Goal: Information Seeking & Learning: Check status

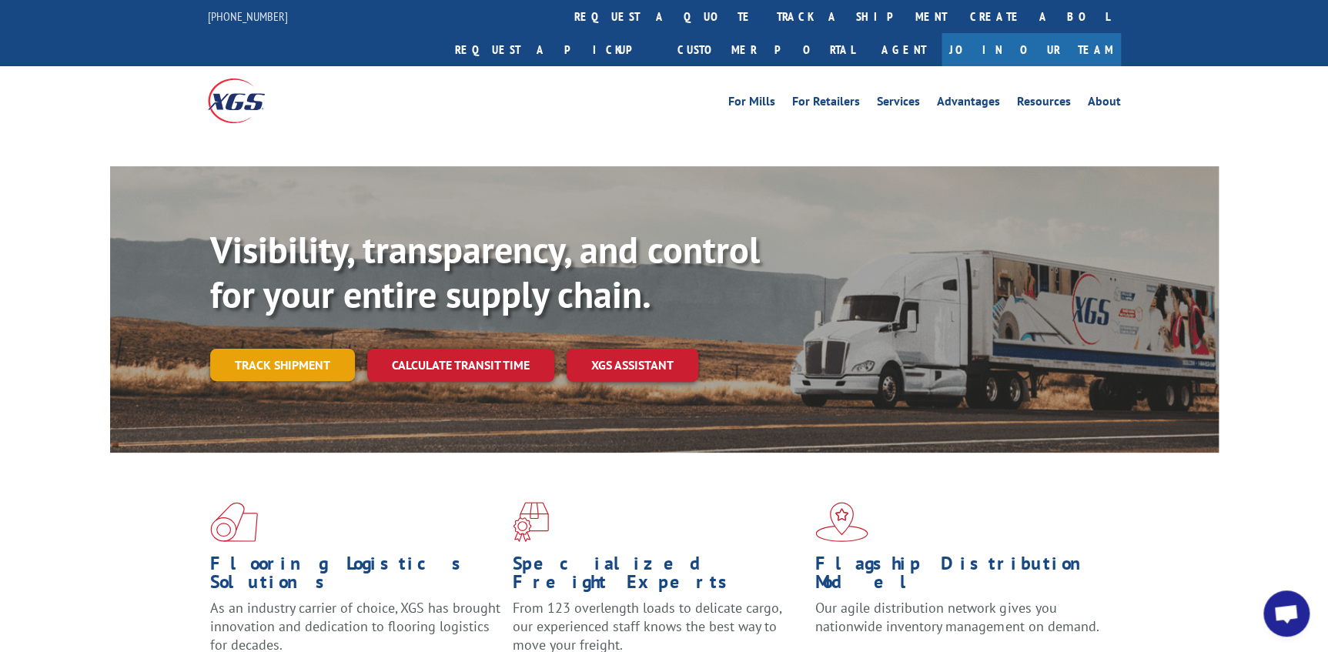
click at [290, 349] on link "Track shipment" at bounding box center [282, 365] width 145 height 32
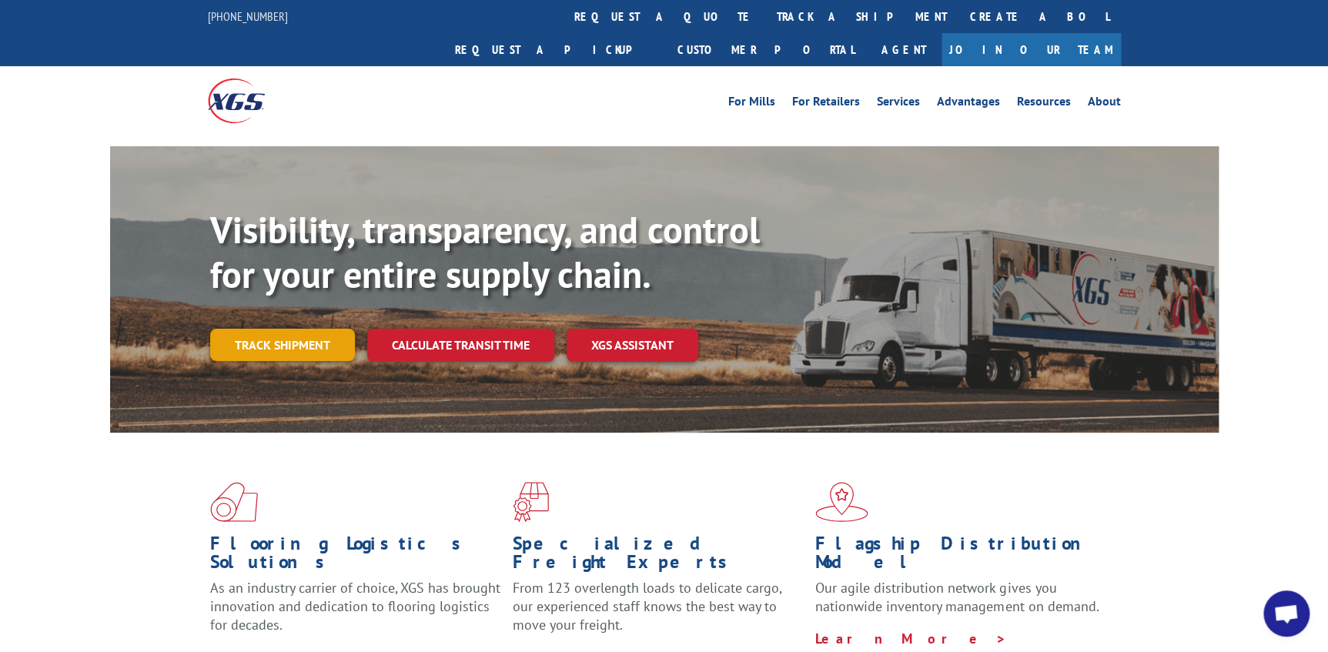
click at [261, 329] on link "Track shipment" at bounding box center [282, 345] width 145 height 32
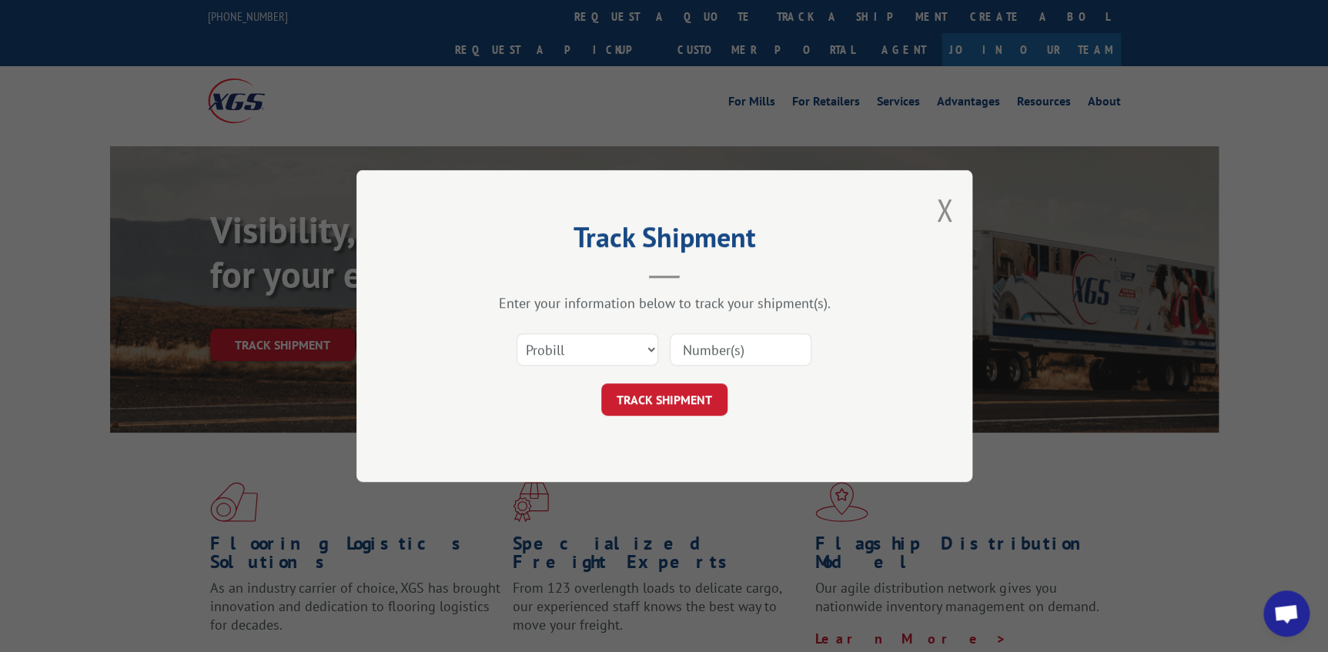
click at [184, 400] on div "Track Shipment Enter your information below to track your shipment(s). Select c…" at bounding box center [664, 326] width 1328 height 652
click at [734, 345] on input at bounding box center [741, 349] width 142 height 32
paste input "17501851"
type input "17501851"
click at [687, 404] on button "TRACK SHIPMENT" at bounding box center [664, 399] width 126 height 32
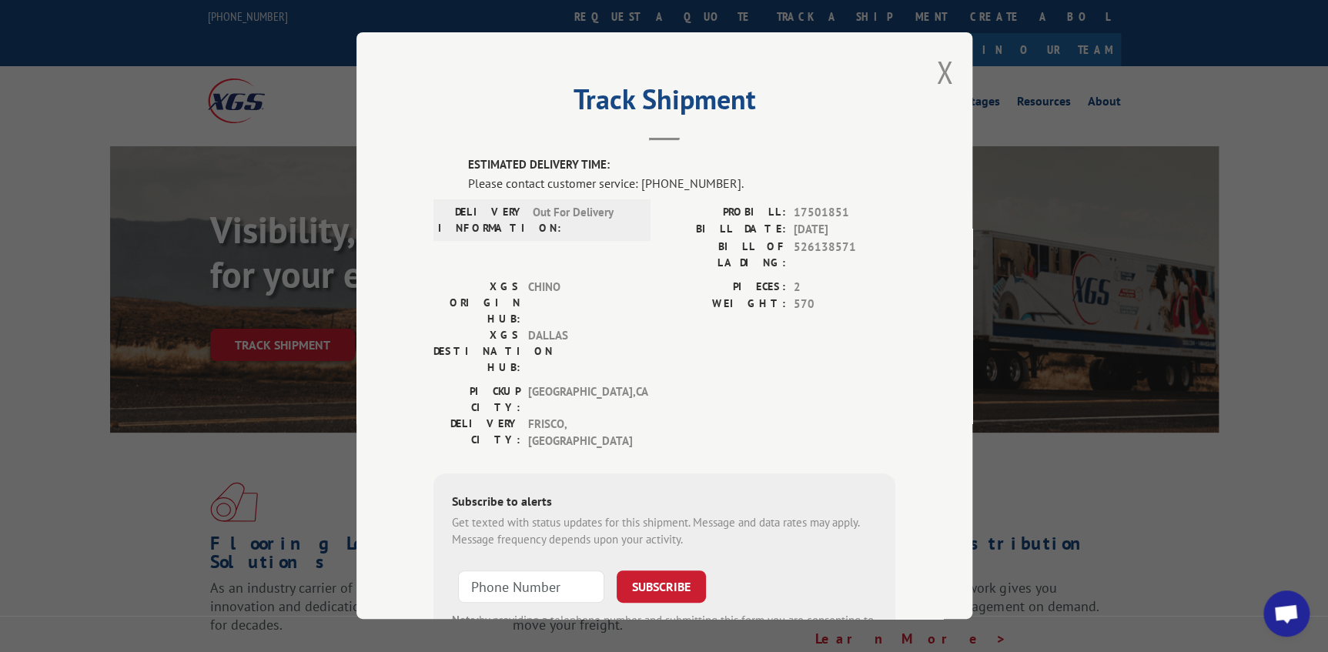
click at [86, 376] on div "Track Shipment ESTIMATED DELIVERY TIME: Please contact customer service: [PHONE…" at bounding box center [664, 326] width 1328 height 652
click at [936, 71] on button "Close modal" at bounding box center [944, 72] width 17 height 41
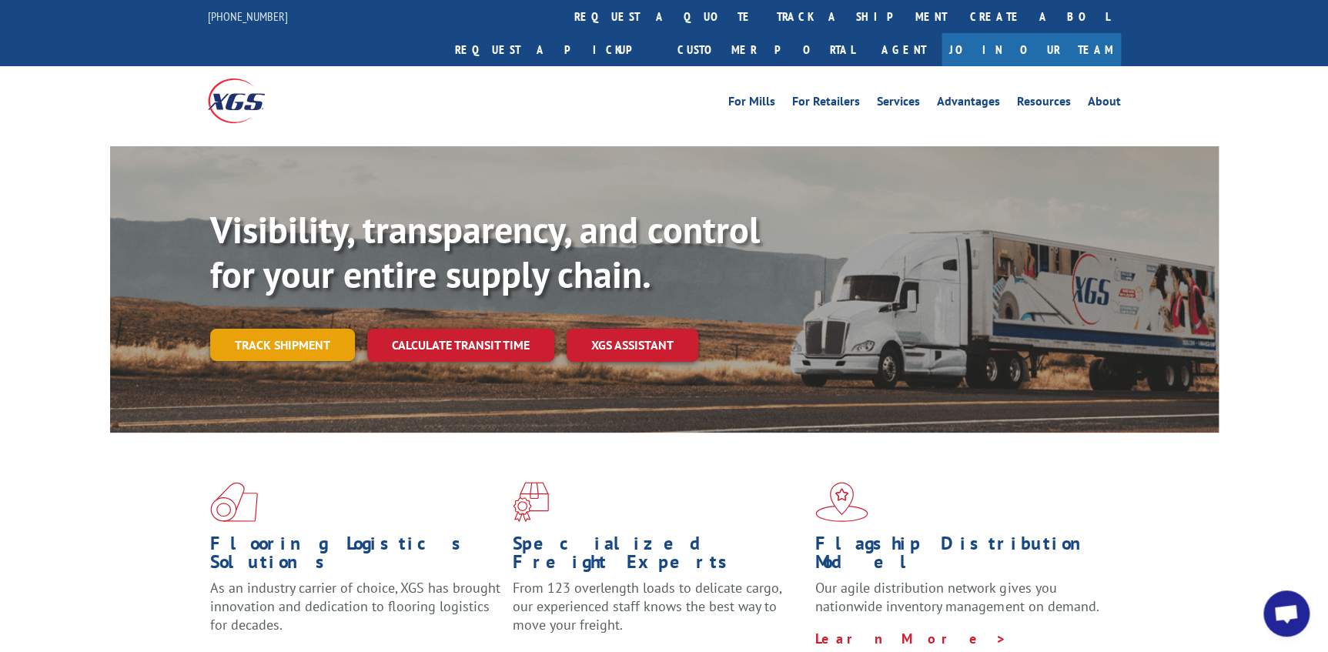
click at [316, 329] on link "Track shipment" at bounding box center [282, 345] width 145 height 32
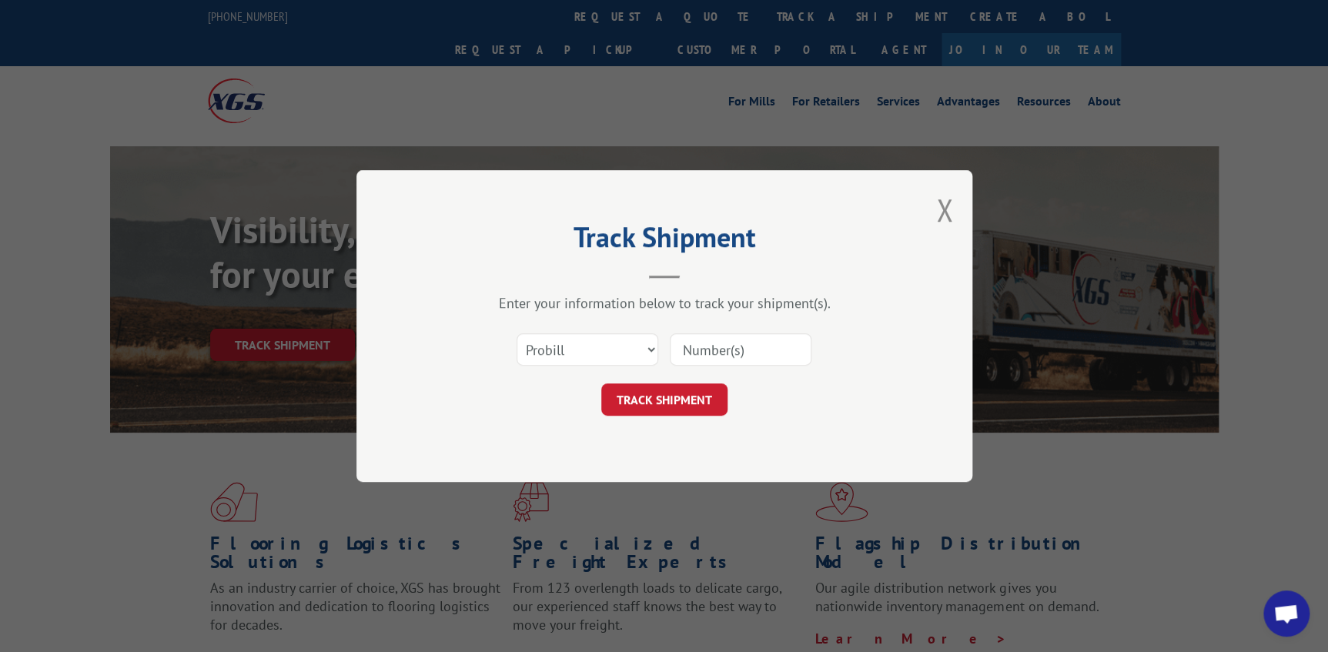
click at [773, 359] on input at bounding box center [741, 349] width 142 height 32
click at [772, 350] on input at bounding box center [741, 349] width 142 height 32
paste input "16932547"
type input "16932547"
click at [641, 396] on button "TRACK SHIPMENT" at bounding box center [664, 399] width 126 height 32
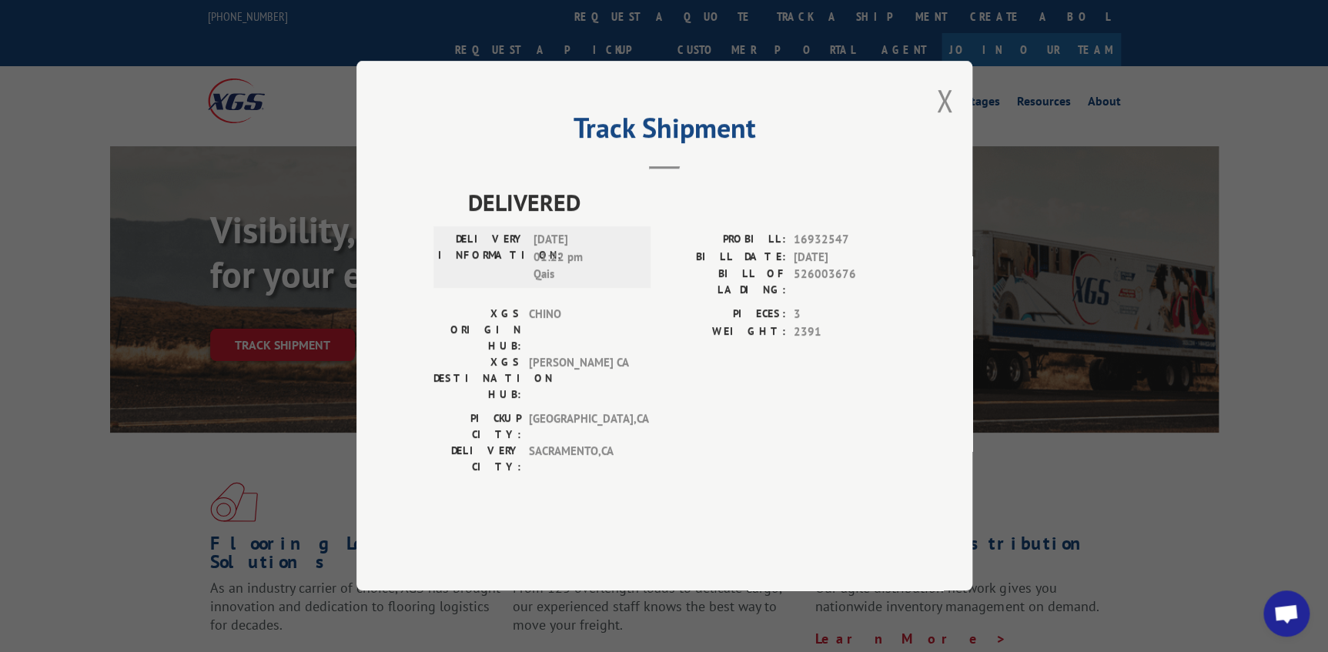
drag, startPoint x: 259, startPoint y: 352, endPoint x: 280, endPoint y: 353, distance: 21.6
click at [259, 352] on div "Track Shipment DELIVERED DELIVERY INFORMATION: [DATE] 01:22 pm Qais PROBILL: 16…" at bounding box center [664, 326] width 1328 height 652
click at [285, 333] on div "Track Shipment DELIVERED DELIVERY INFORMATION: [DATE] 01:22 pm Qais PROBILL: 16…" at bounding box center [664, 326] width 1328 height 652
click at [954, 144] on div "Track Shipment DELIVERED DELIVERY INFORMATION: [DATE] 01:22 pm Qais PROBILL: 16…" at bounding box center [664, 326] width 616 height 530
click at [946, 121] on button "Close modal" at bounding box center [944, 100] width 17 height 41
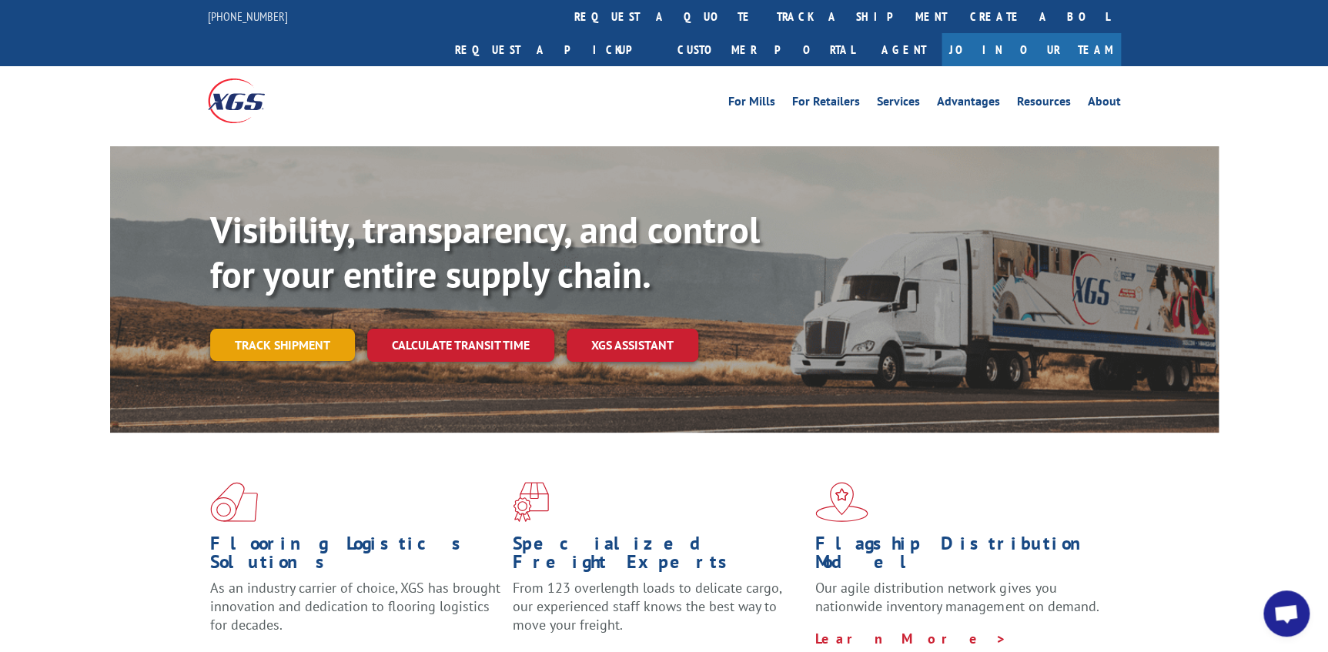
click at [296, 329] on link "Track shipment" at bounding box center [282, 345] width 145 height 32
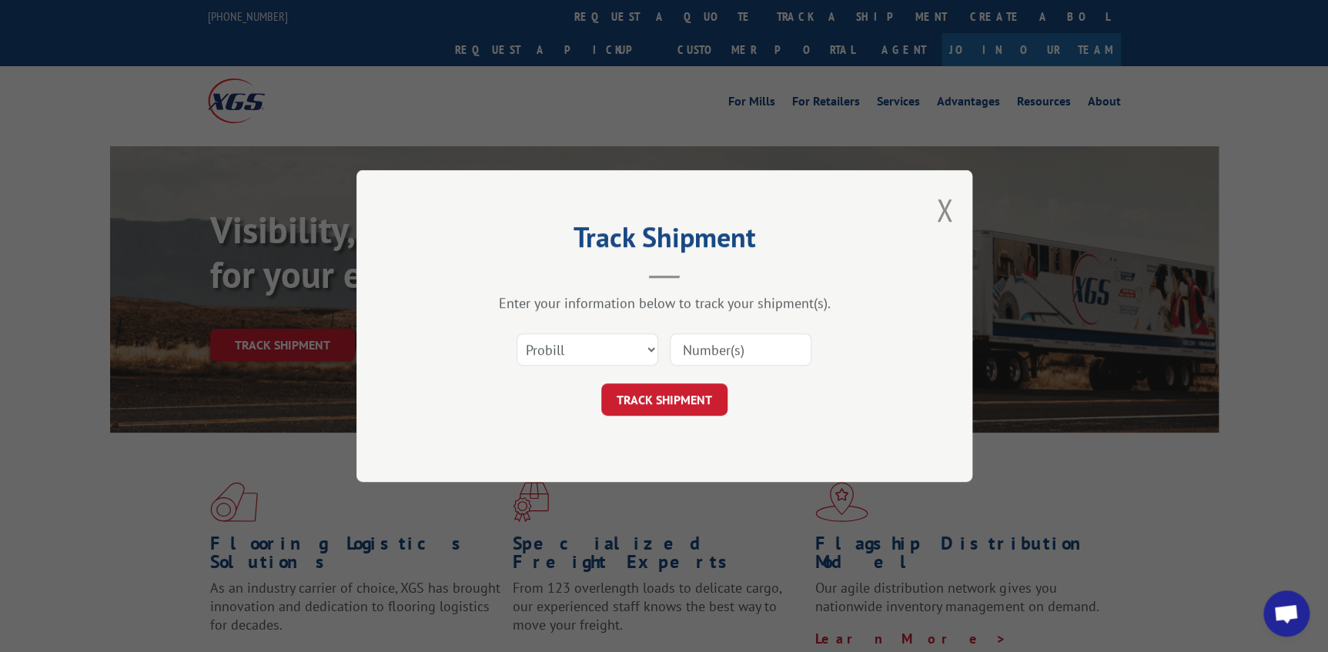
click at [770, 346] on input at bounding box center [741, 349] width 142 height 32
paste input "16566988"
type input "16566988"
click at [647, 392] on button "TRACK SHIPMENT" at bounding box center [664, 399] width 126 height 32
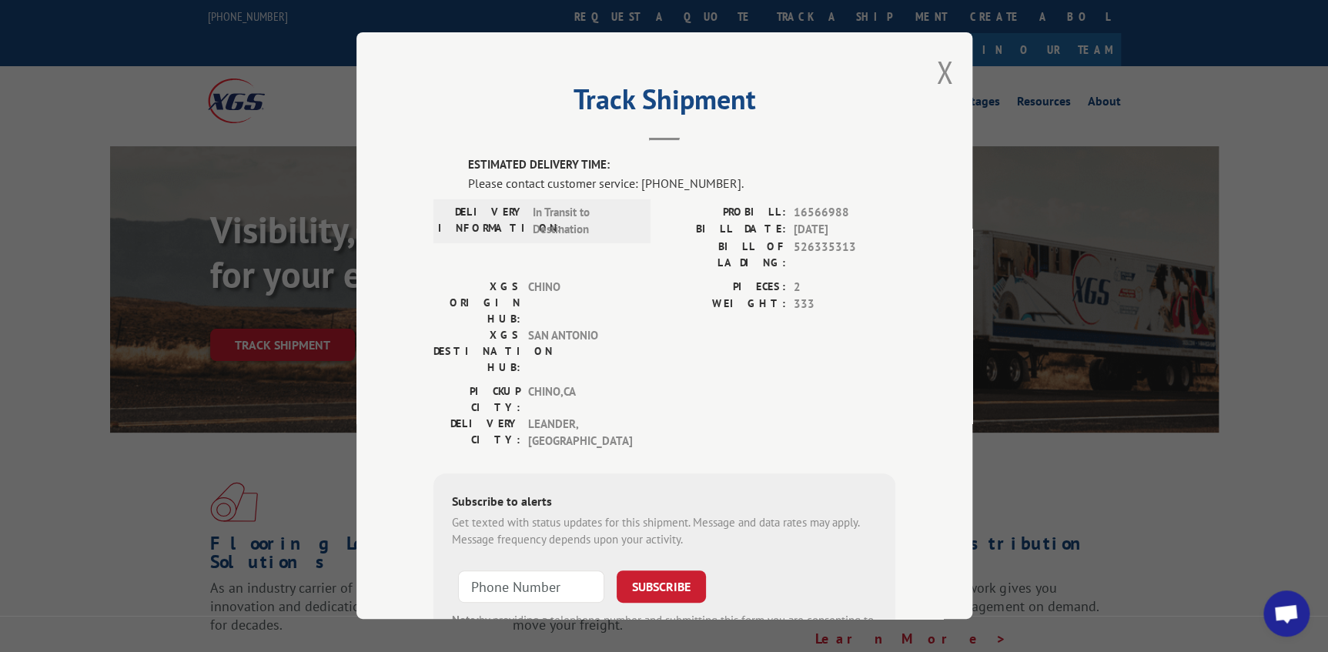
click at [926, 72] on div "Track Shipment ESTIMATED DELIVERY TIME: Please contact customer service: [PHONE…" at bounding box center [664, 325] width 616 height 587
click at [936, 71] on button "Close modal" at bounding box center [944, 72] width 17 height 41
